Goal: Task Accomplishment & Management: Use online tool/utility

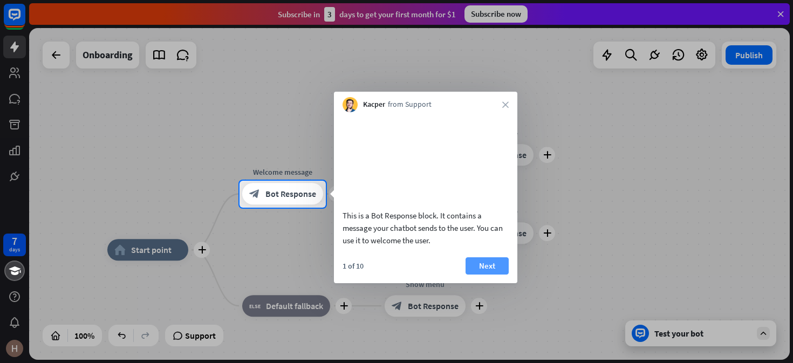
click at [483, 275] on button "Next" at bounding box center [487, 265] width 43 height 17
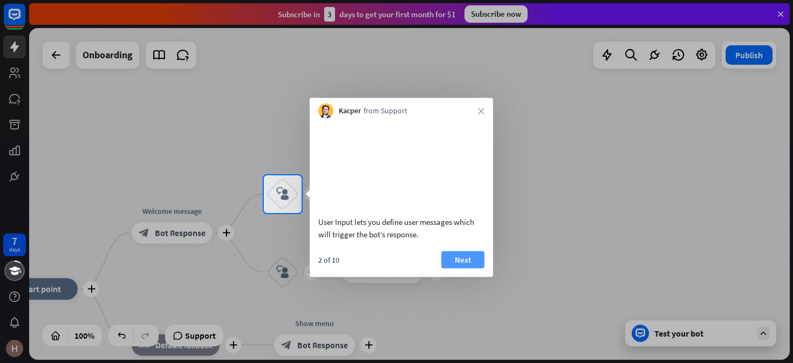
click at [458, 266] on button "Next" at bounding box center [462, 259] width 43 height 17
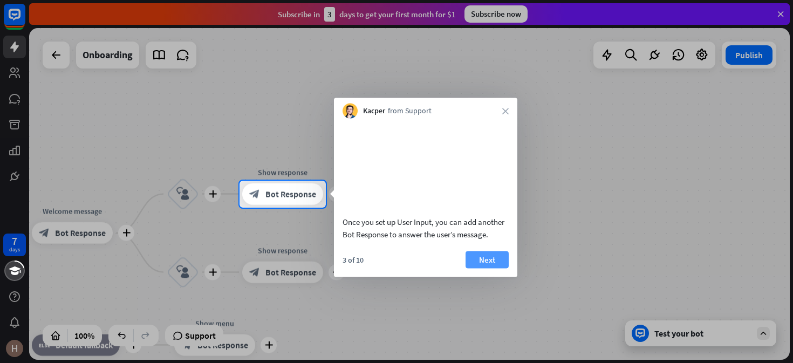
click at [492, 268] on button "Next" at bounding box center [487, 259] width 43 height 17
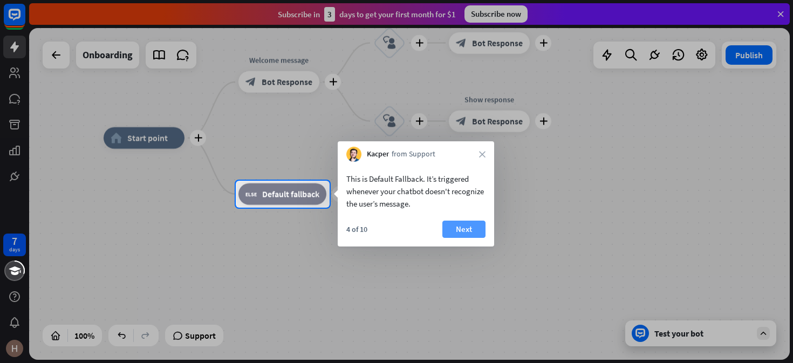
click at [462, 228] on button "Next" at bounding box center [464, 229] width 43 height 17
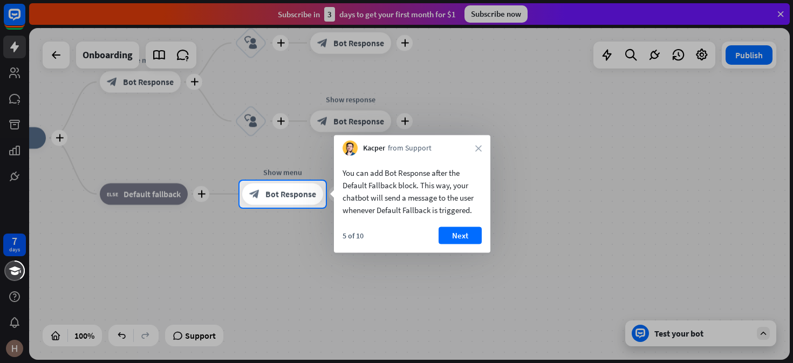
click at [461, 247] on div "5 of 10 Next" at bounding box center [412, 240] width 157 height 26
click at [455, 243] on button "Next" at bounding box center [460, 235] width 43 height 17
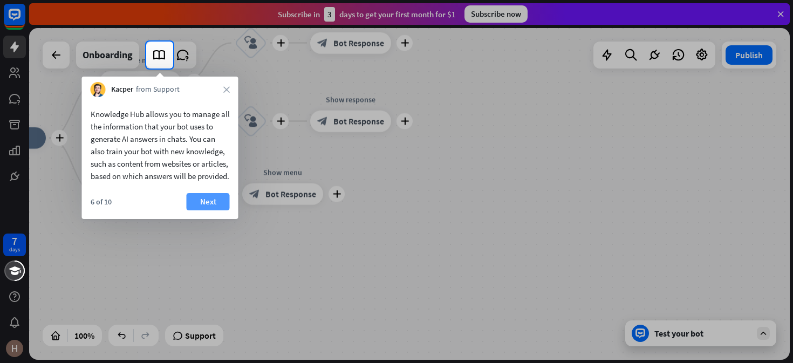
click at [216, 210] on button "Next" at bounding box center [208, 201] width 43 height 17
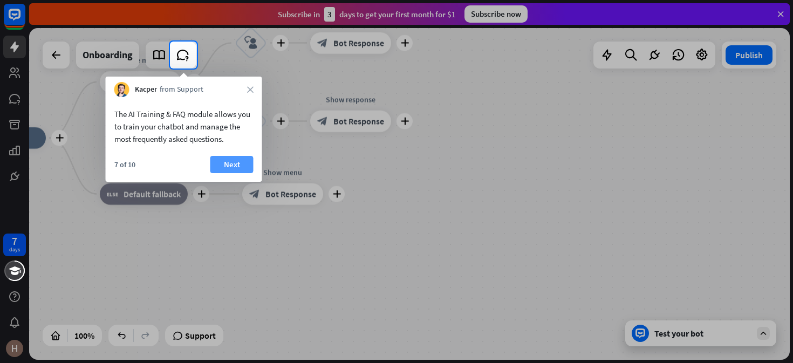
click at [233, 164] on button "Next" at bounding box center [231, 164] width 43 height 17
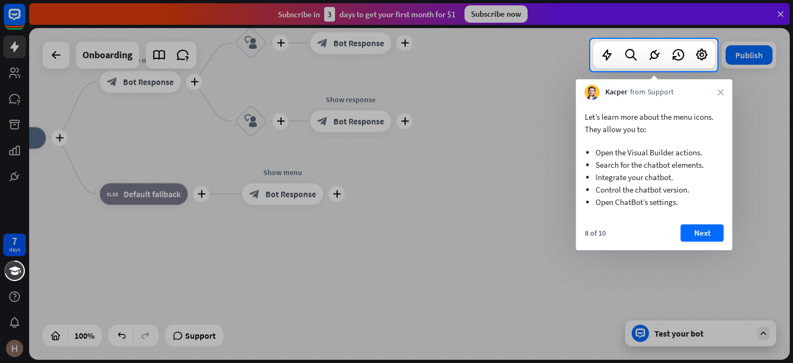
click at [676, 238] on div "8 of 10 Next" at bounding box center [654, 238] width 157 height 26
click at [691, 236] on button "Next" at bounding box center [702, 233] width 43 height 17
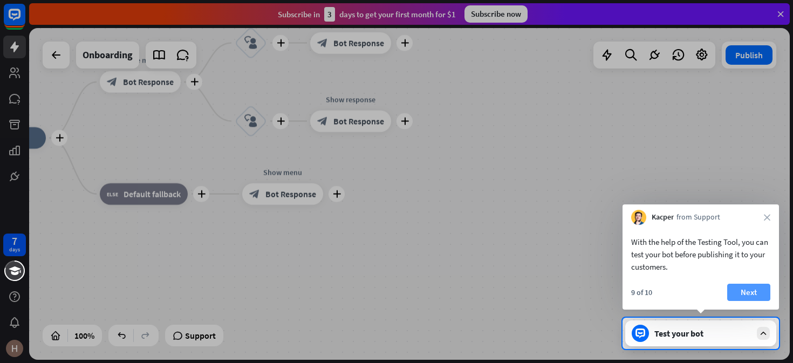
click at [755, 292] on button "Next" at bounding box center [749, 292] width 43 height 17
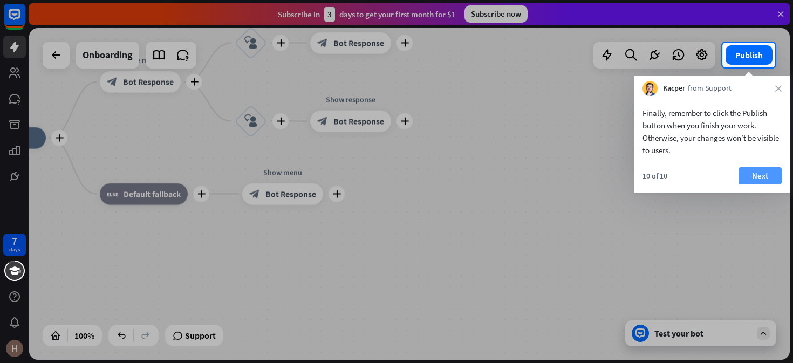
click at [759, 178] on button "Next" at bounding box center [760, 175] width 43 height 17
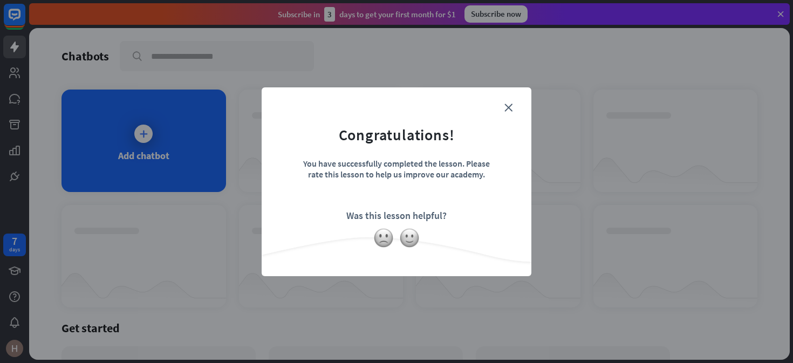
click at [515, 101] on form "Congratulations! You have successfully completed the lesson. Please rate this l…" at bounding box center [396, 165] width 243 height 129
click at [515, 103] on form "Congratulations! You have successfully completed the lesson. Please rate this l…" at bounding box center [396, 165] width 243 height 129
click at [510, 107] on icon "close" at bounding box center [509, 108] width 8 height 8
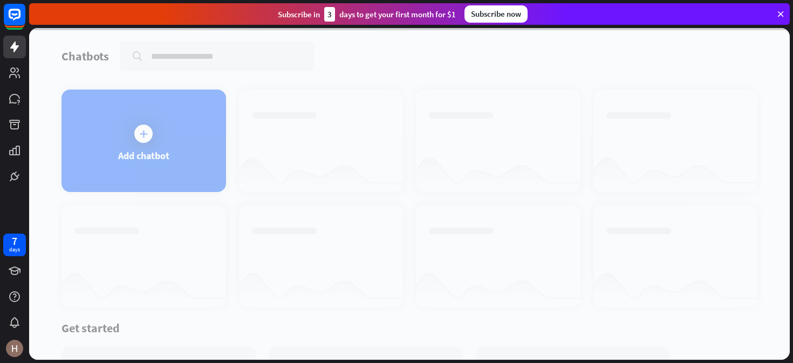
click at [154, 133] on div at bounding box center [409, 194] width 761 height 332
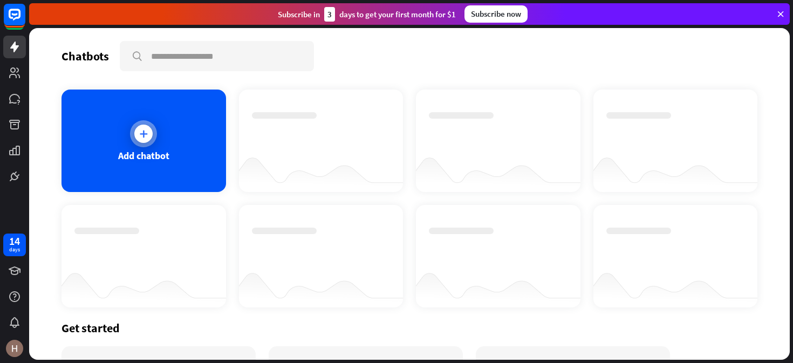
click at [144, 138] on icon at bounding box center [143, 133] width 11 height 11
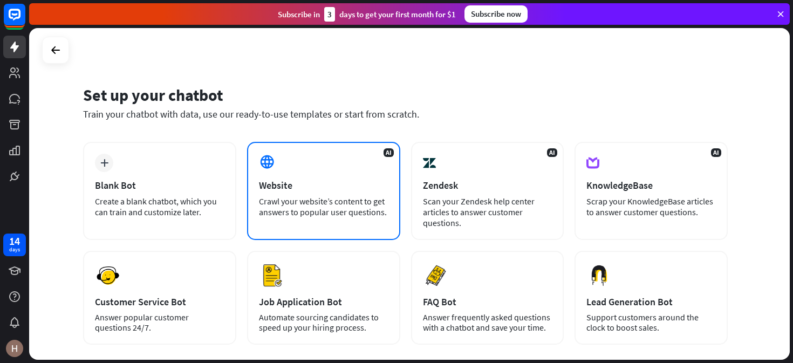
click at [390, 158] on div "AI Website Crawl your website’s content to get answers to popular user question…" at bounding box center [323, 191] width 153 height 98
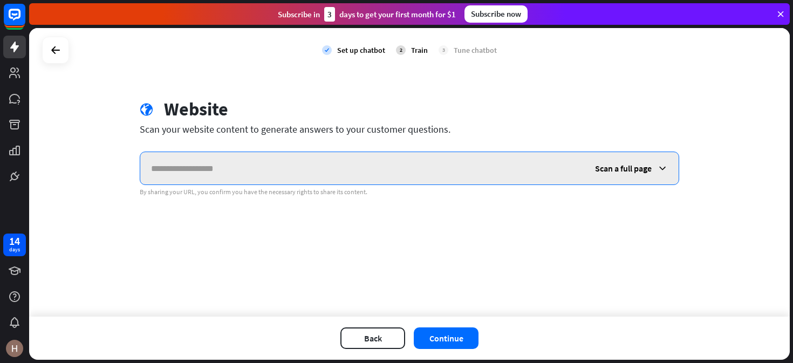
click at [315, 160] on input "text" at bounding box center [362, 168] width 444 height 32
paste input "**********"
type input "**********"
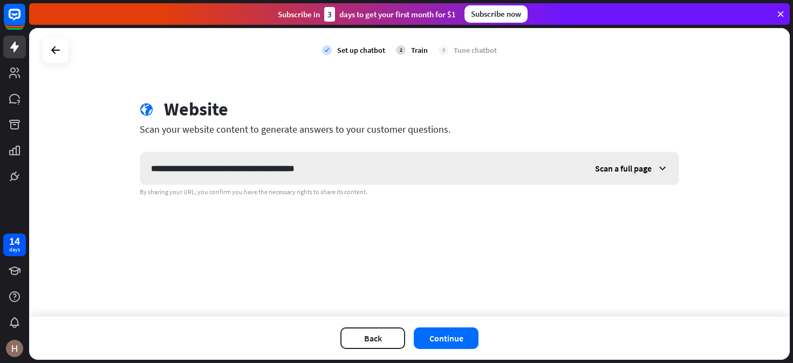
click at [635, 171] on span "Scan a full page" at bounding box center [623, 168] width 57 height 11
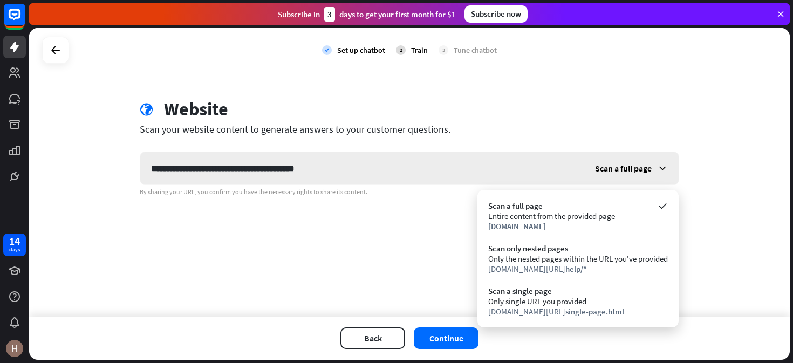
click at [635, 171] on span "Scan a full page" at bounding box center [623, 168] width 57 height 11
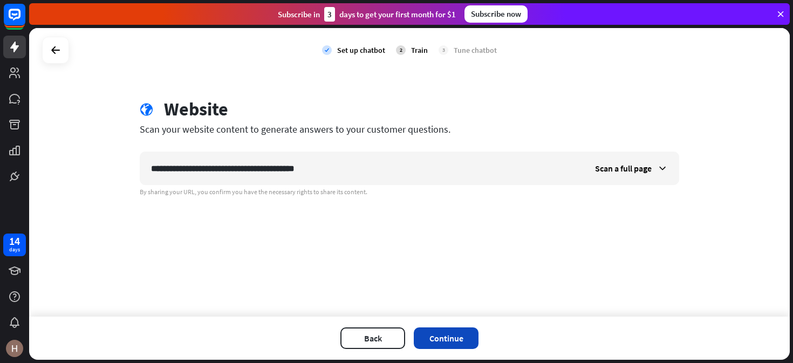
click at [440, 345] on button "Continue" at bounding box center [446, 339] width 65 height 22
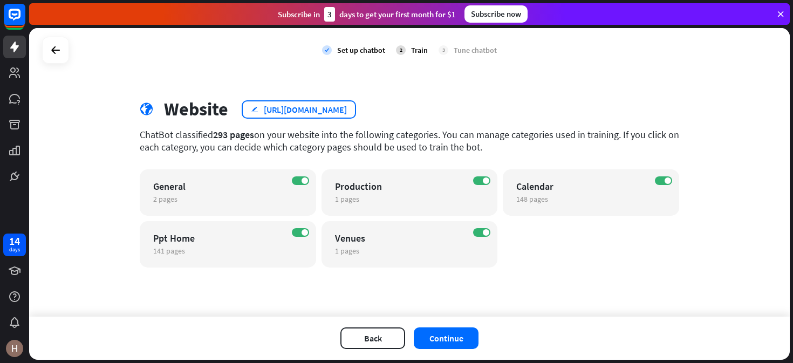
click at [275, 110] on div "[URL][DOMAIN_NAME]" at bounding box center [305, 109] width 83 height 11
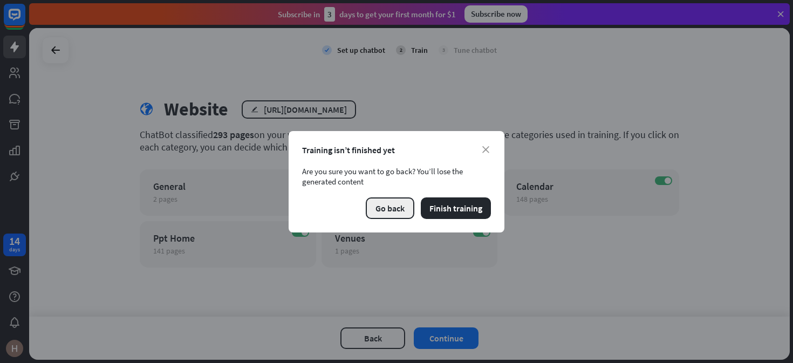
click at [388, 206] on button "Go back" at bounding box center [390, 209] width 49 height 22
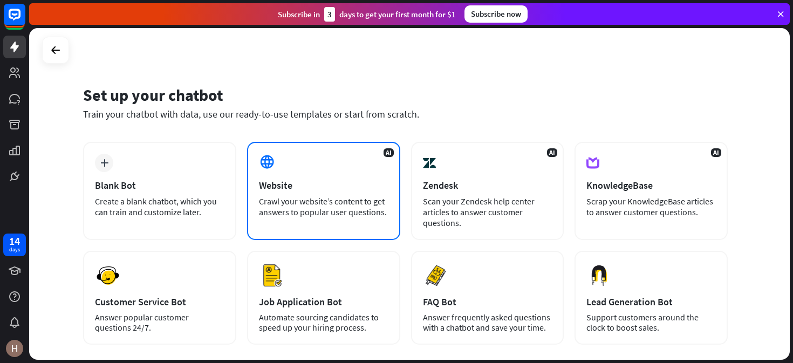
click at [325, 171] on div "AI Website Crawl your website’s content to get answers to popular user question…" at bounding box center [323, 191] width 153 height 98
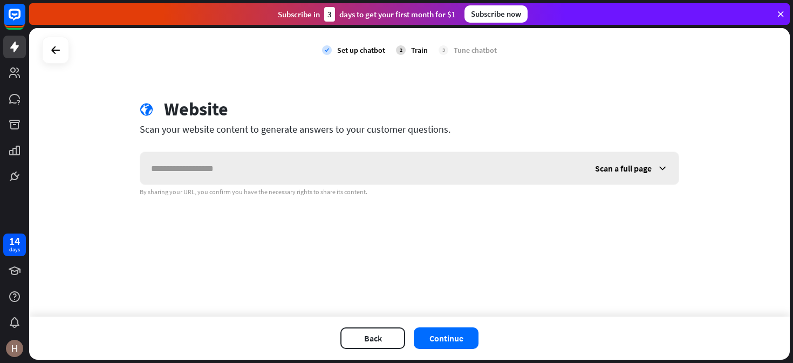
click at [313, 170] on input "text" at bounding box center [362, 168] width 444 height 32
click at [349, 165] on input "**********" at bounding box center [362, 168] width 444 height 32
type input "**********"
click at [621, 171] on span "Scan a full page" at bounding box center [623, 168] width 57 height 11
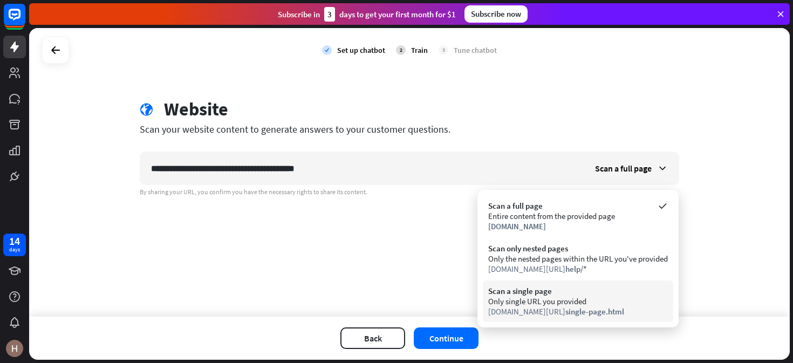
click at [582, 310] on span "single-page.html" at bounding box center [595, 312] width 59 height 10
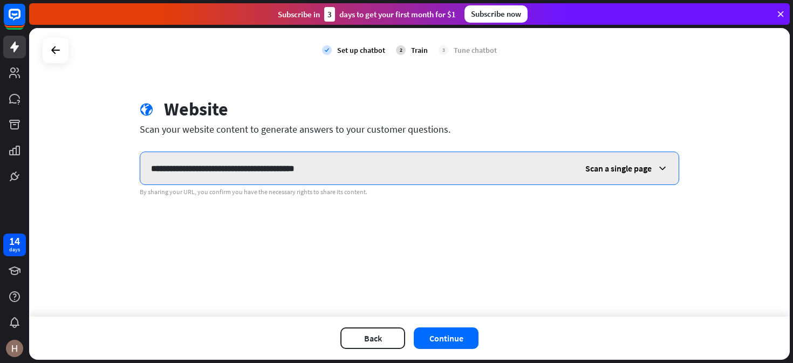
click at [442, 166] on input "**********" at bounding box center [357, 168] width 434 height 32
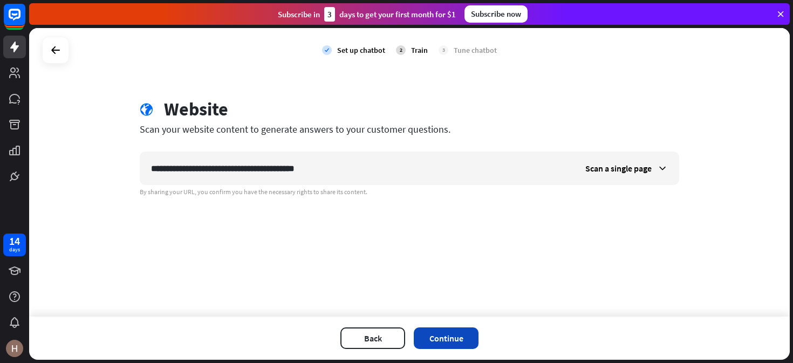
click at [446, 342] on button "Continue" at bounding box center [446, 339] width 65 height 22
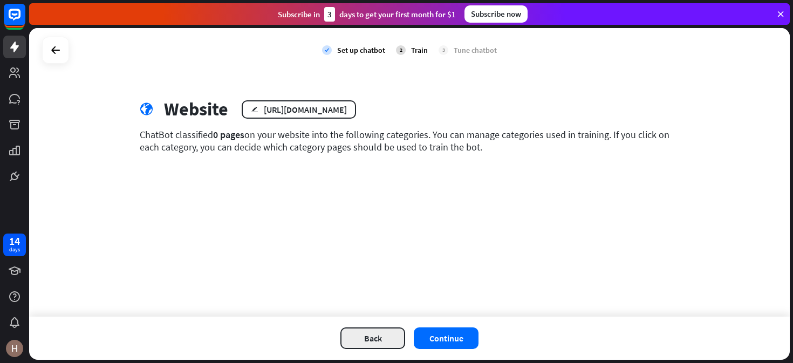
click at [372, 334] on button "Back" at bounding box center [373, 339] width 65 height 22
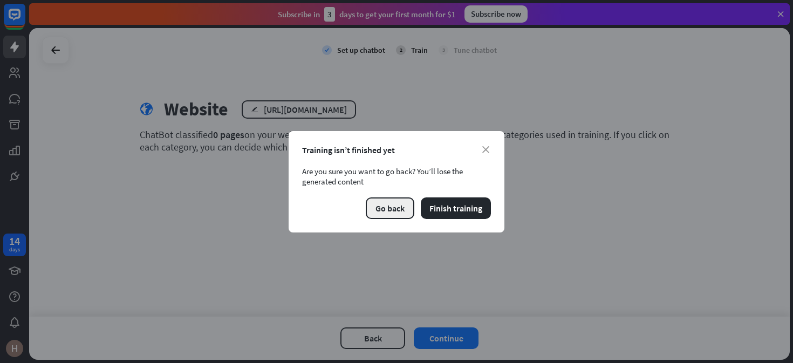
click at [391, 209] on button "Go back" at bounding box center [390, 209] width 49 height 22
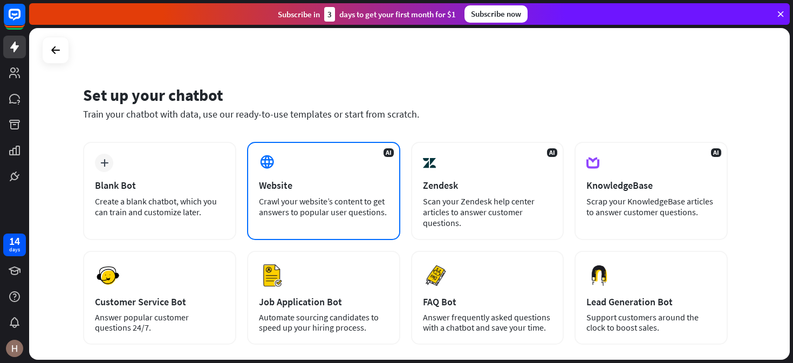
click at [309, 191] on div "Website" at bounding box center [324, 185] width 130 height 12
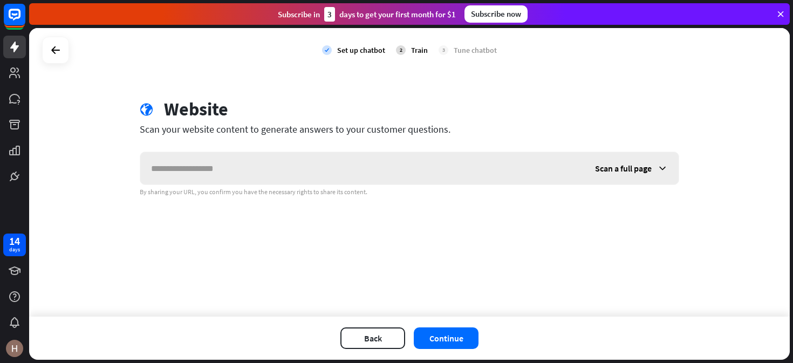
click at [316, 169] on input "text" at bounding box center [362, 168] width 444 height 32
click at [624, 158] on div "Scan a full page" at bounding box center [632, 168] width 94 height 32
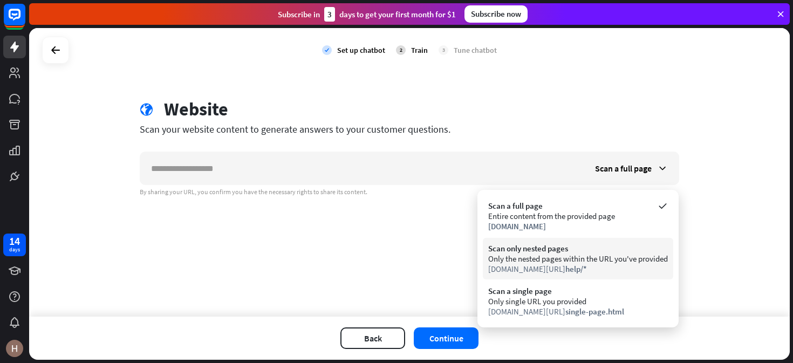
click at [572, 271] on span "help/*" at bounding box center [577, 269] width 22 height 10
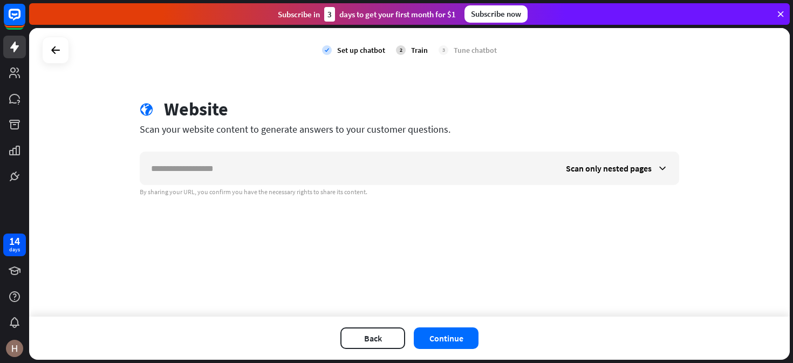
click at [457, 151] on div "globe Website Scan your website content to generate answers to your customer qu…" at bounding box center [410, 147] width 566 height 98
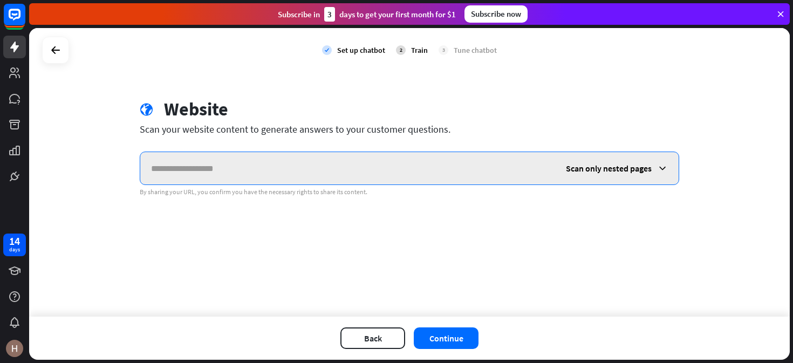
click at [457, 162] on input "text" at bounding box center [347, 168] width 415 height 32
paste input "**********"
type input "**********"
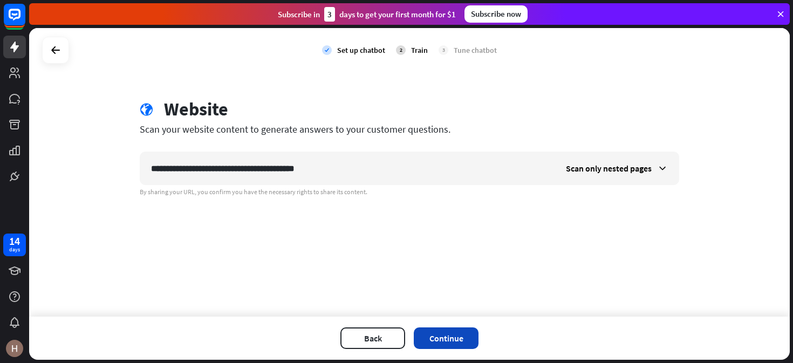
click at [474, 346] on button "Continue" at bounding box center [446, 339] width 65 height 22
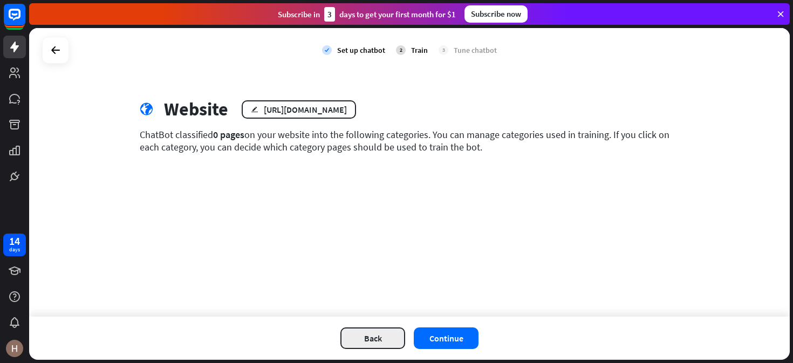
click at [374, 337] on button "Back" at bounding box center [373, 339] width 65 height 22
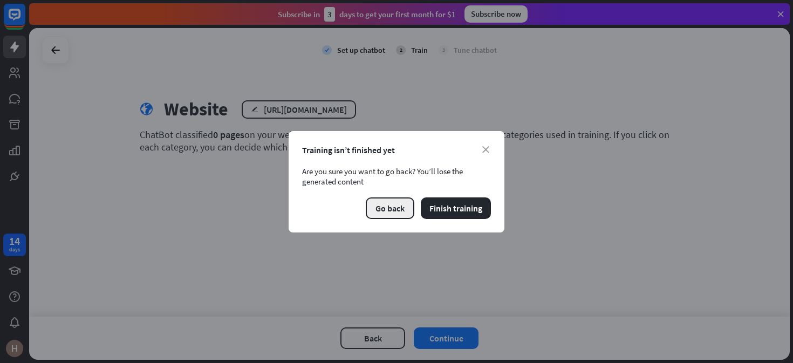
click at [387, 199] on button "Go back" at bounding box center [390, 209] width 49 height 22
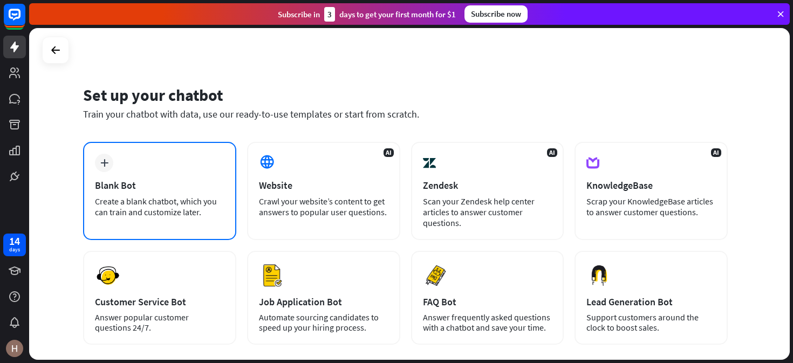
click at [140, 166] on div "plus Blank Bot Create a blank chatbot, which you can train and customize later." at bounding box center [159, 191] width 153 height 98
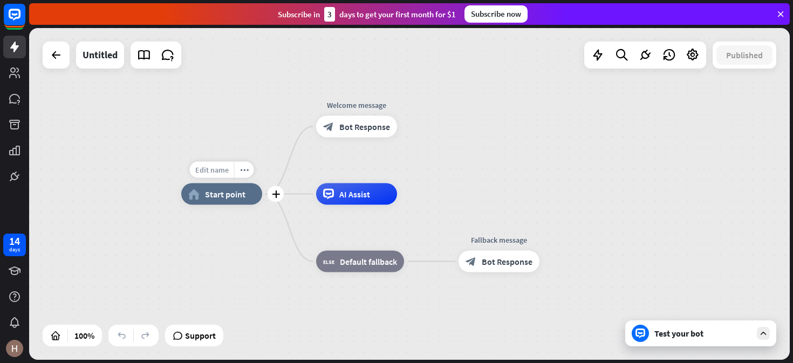
click at [222, 166] on span "Edit name" at bounding box center [211, 170] width 33 height 10
click at [234, 172] on input "text" at bounding box center [222, 170] width 76 height 15
click at [55, 61] on icon at bounding box center [56, 55] width 13 height 13
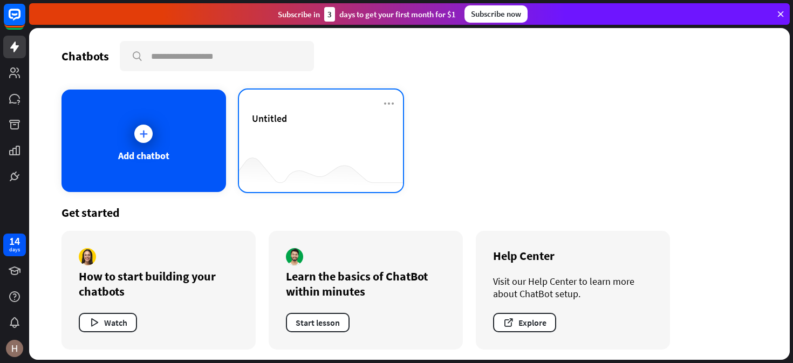
click at [278, 146] on div "Untitled" at bounding box center [321, 131] width 139 height 38
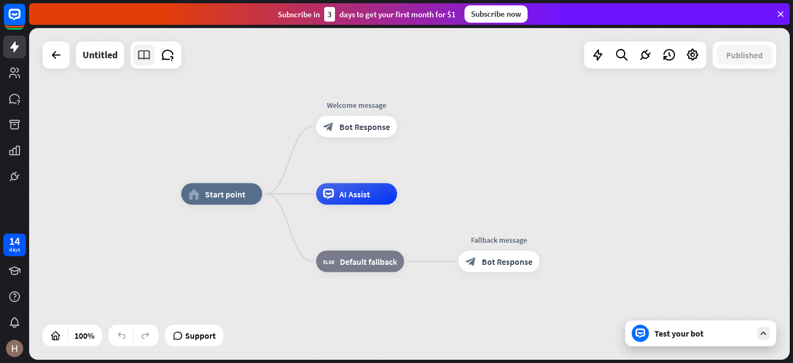
click at [140, 56] on icon at bounding box center [144, 55] width 14 height 14
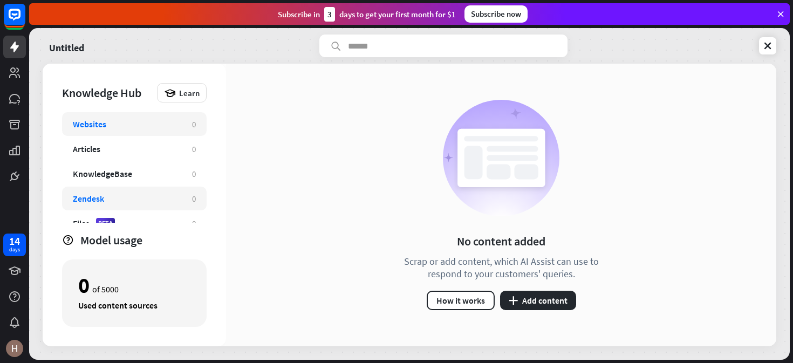
scroll to position [12, 0]
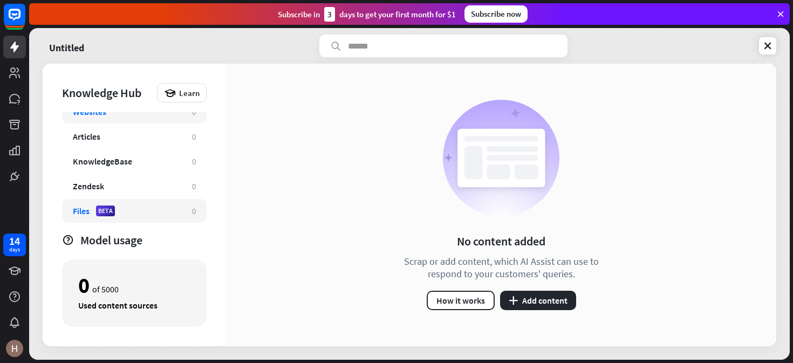
click at [145, 219] on div "Files BETA 0" at bounding box center [134, 211] width 145 height 24
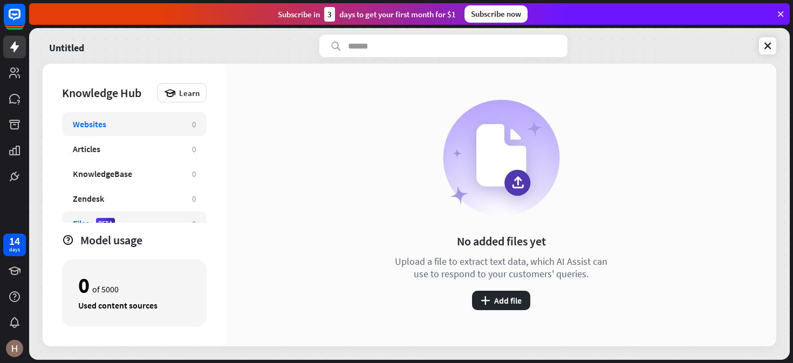
click at [110, 119] on div "Websites" at bounding box center [127, 124] width 108 height 11
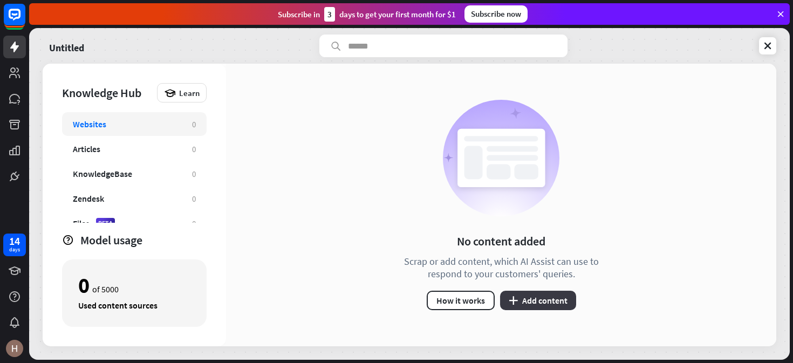
click at [534, 302] on button "plus Add content" at bounding box center [538, 300] width 76 height 19
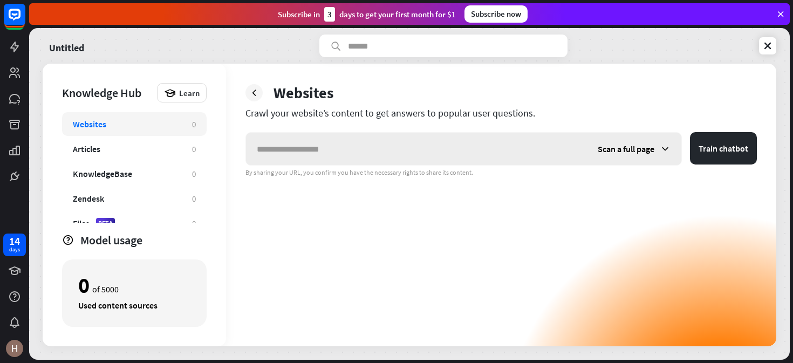
click at [616, 160] on div "Scan a full page" at bounding box center [634, 149] width 94 height 32
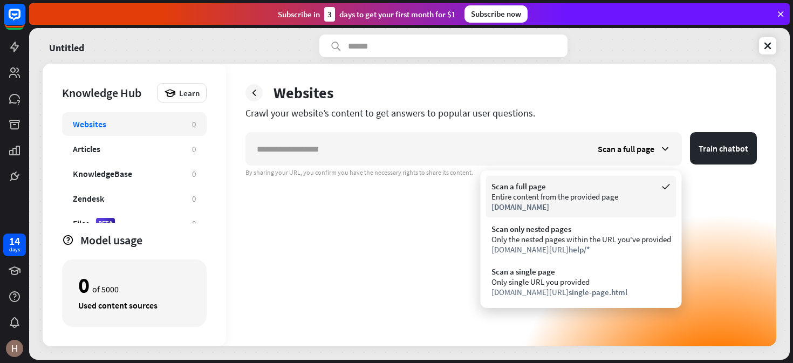
click at [566, 204] on div "[DOMAIN_NAME]" at bounding box center [582, 207] width 180 height 10
